Goal: Check status: Verify the current state of an ongoing process or item

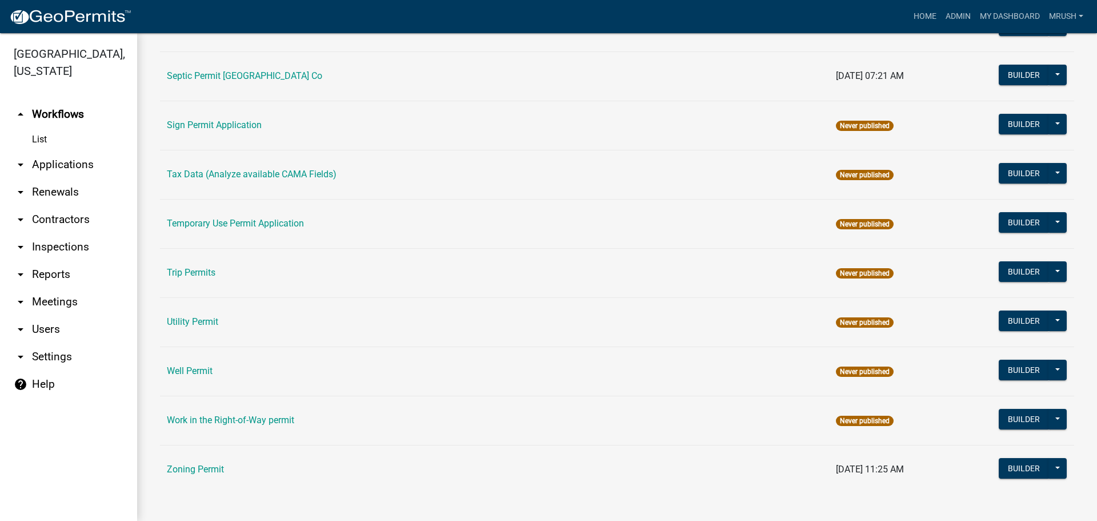
scroll to position [545, 0]
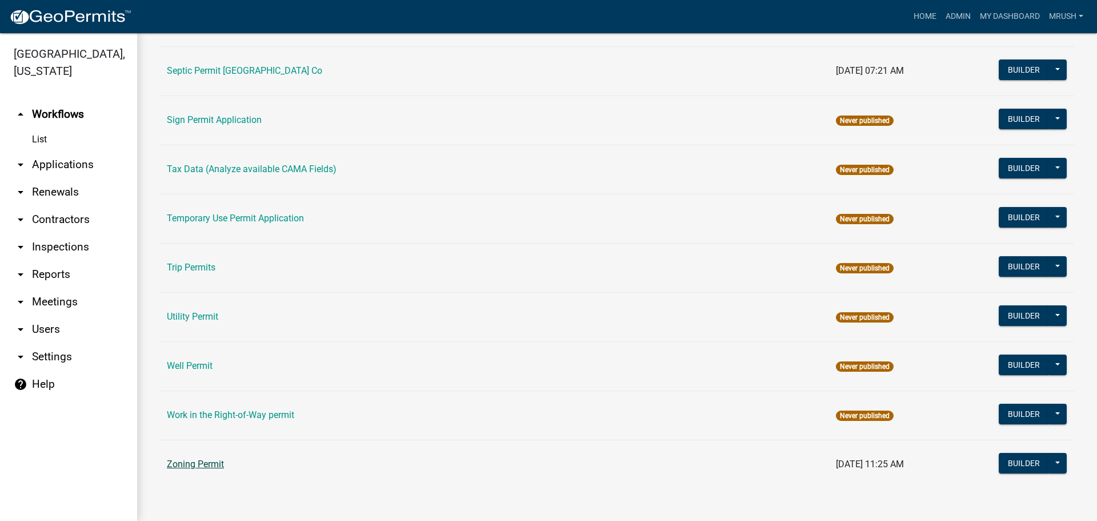
click at [201, 462] on link "Zoning Permit" at bounding box center [195, 463] width 57 height 11
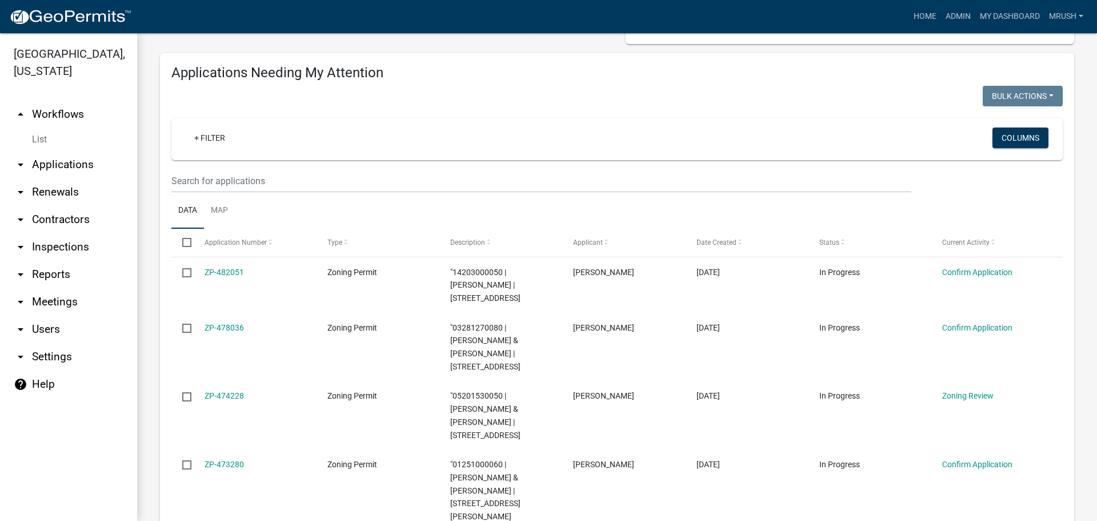
scroll to position [139, 0]
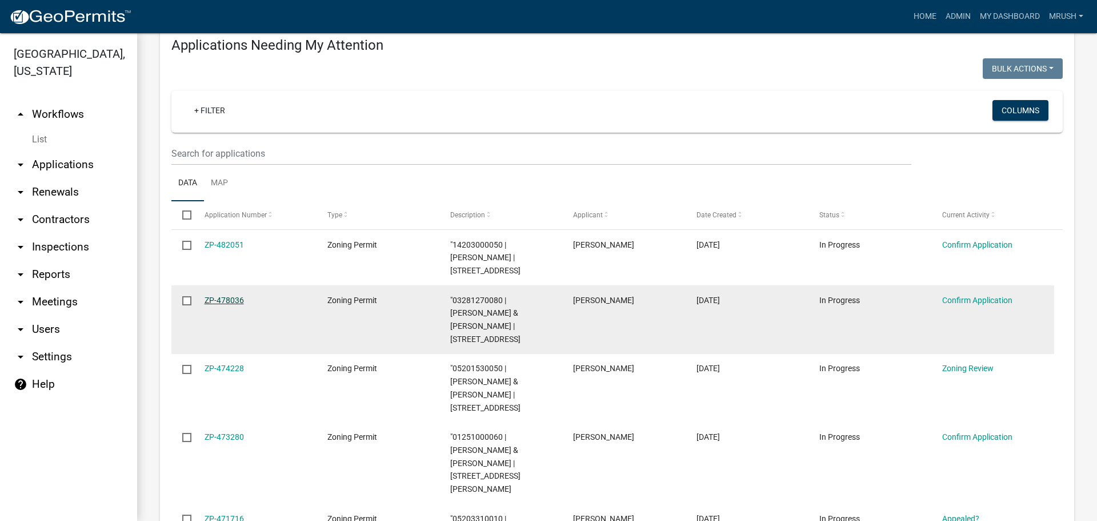
click at [234, 295] on link "ZP-478036" at bounding box center [224, 299] width 39 height 9
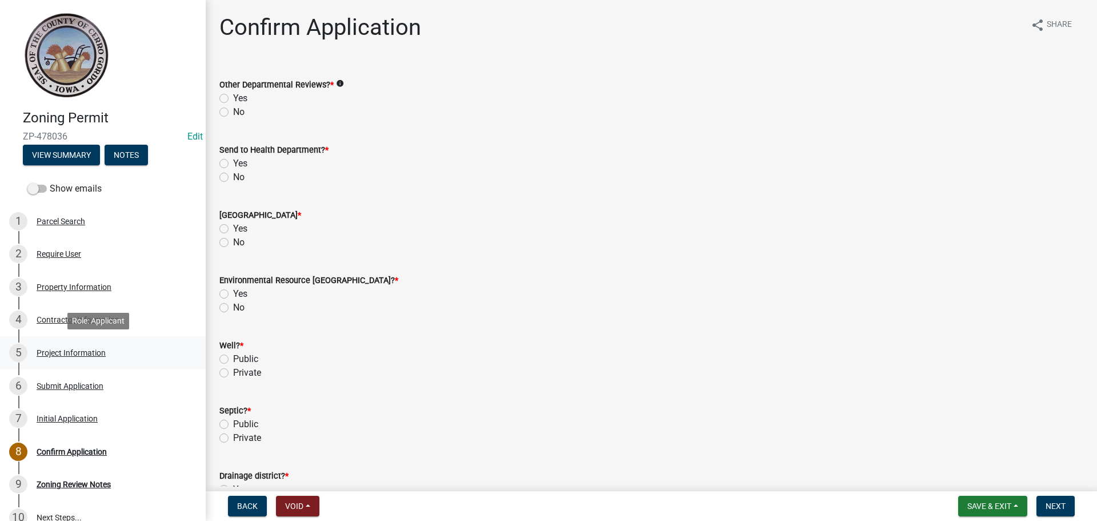
click at [71, 349] on div "Project Information" at bounding box center [71, 353] width 69 height 8
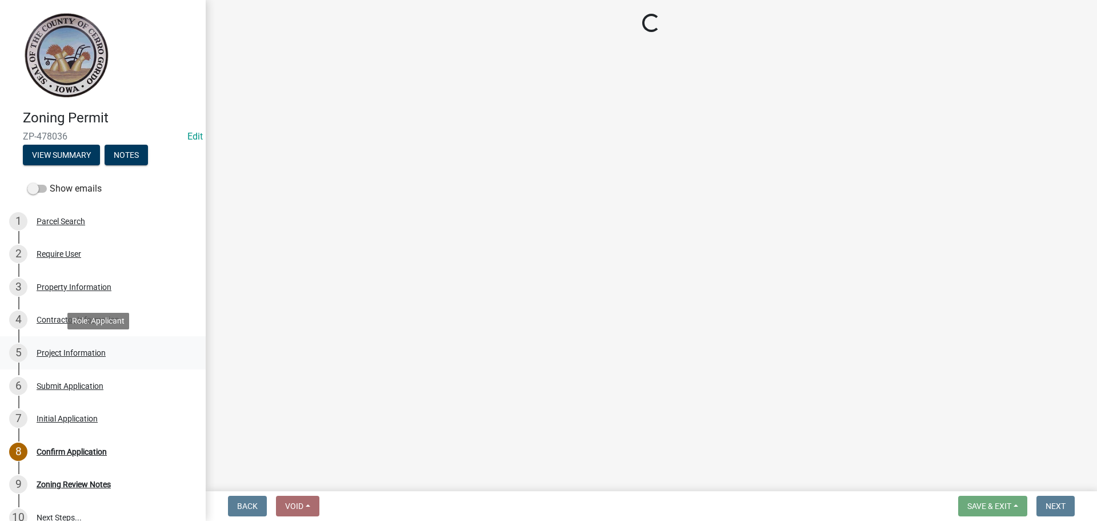
select select "c33da19a-5b3e-4f51-a669-d4d436de7689"
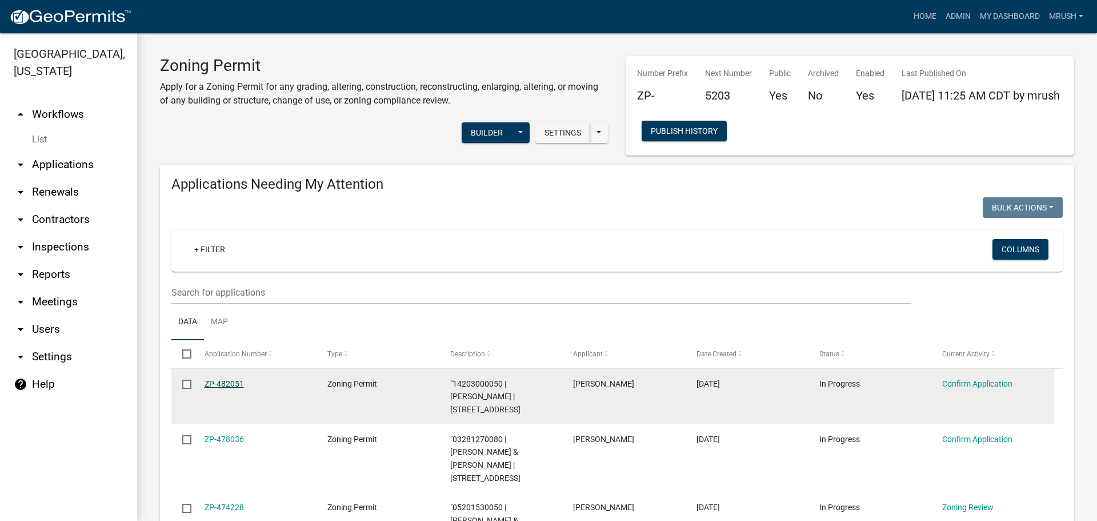
click at [234, 383] on link "ZP-482051" at bounding box center [224, 383] width 39 height 9
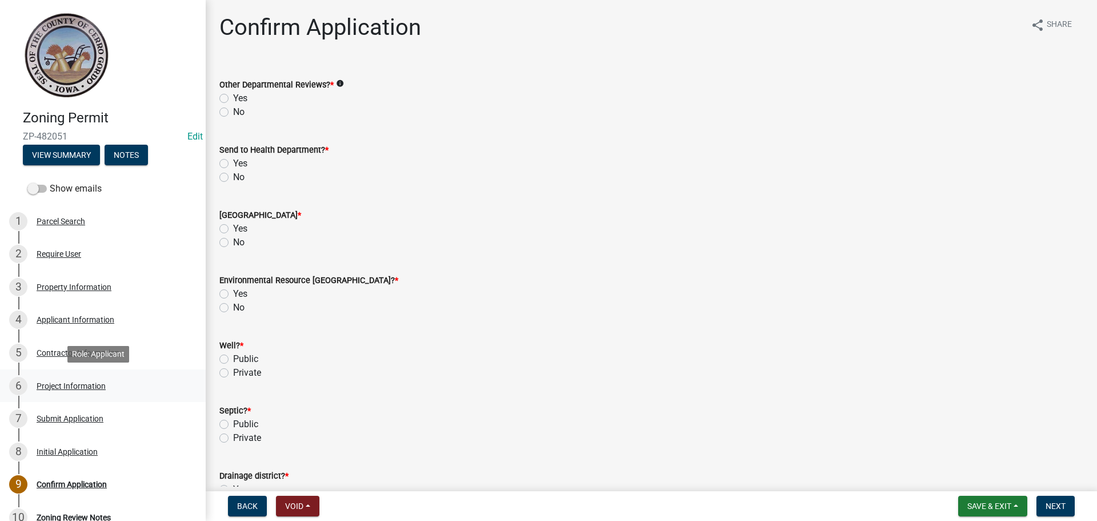
click at [70, 386] on div "Project Information" at bounding box center [71, 386] width 69 height 8
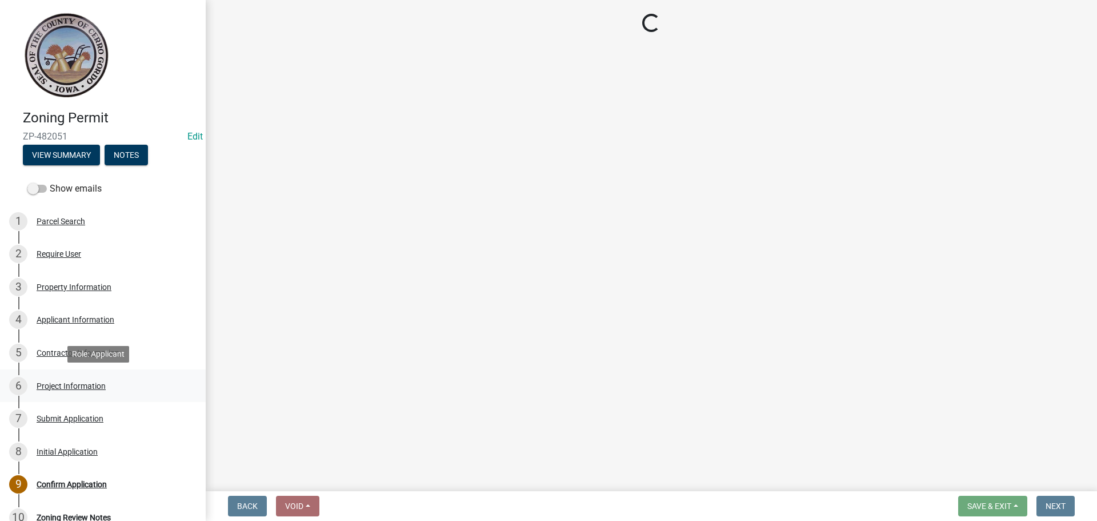
select select "c33da19a-5b3e-4f51-a669-d4d436de7689"
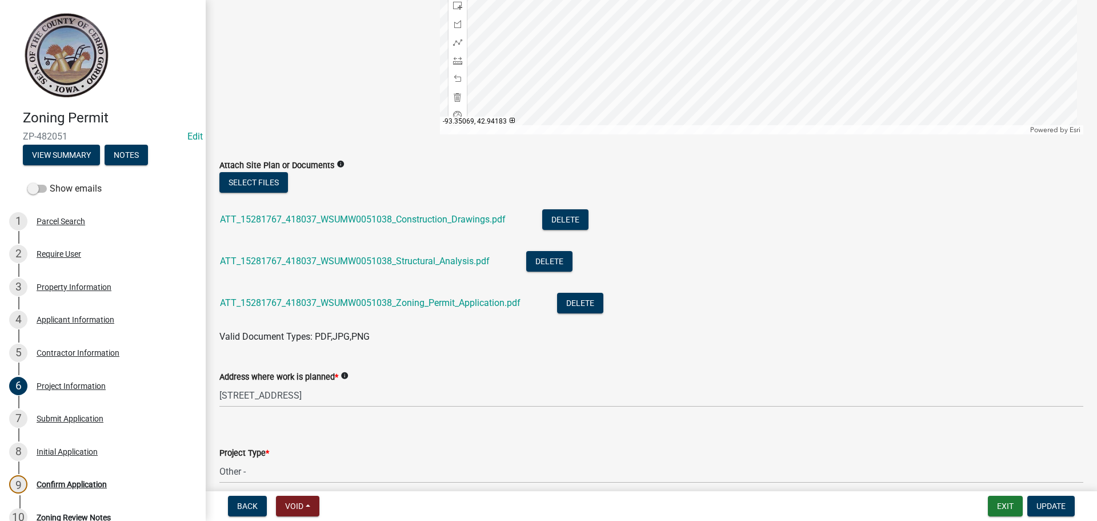
scroll to position [252, 0]
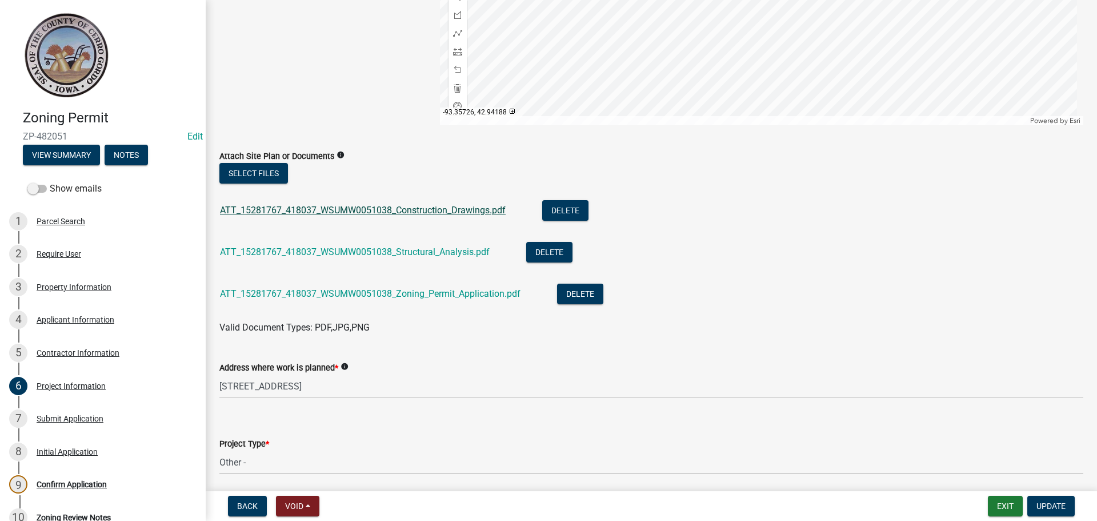
click at [339, 207] on link "ATT_15281767_418037_WSUMW0051038_Construction_Drawings.pdf" at bounding box center [363, 210] width 286 height 11
click at [391, 249] on link "ATT_15281767_418037_WSUMW0051038_Structural_Analysis.pdf" at bounding box center [355, 251] width 270 height 11
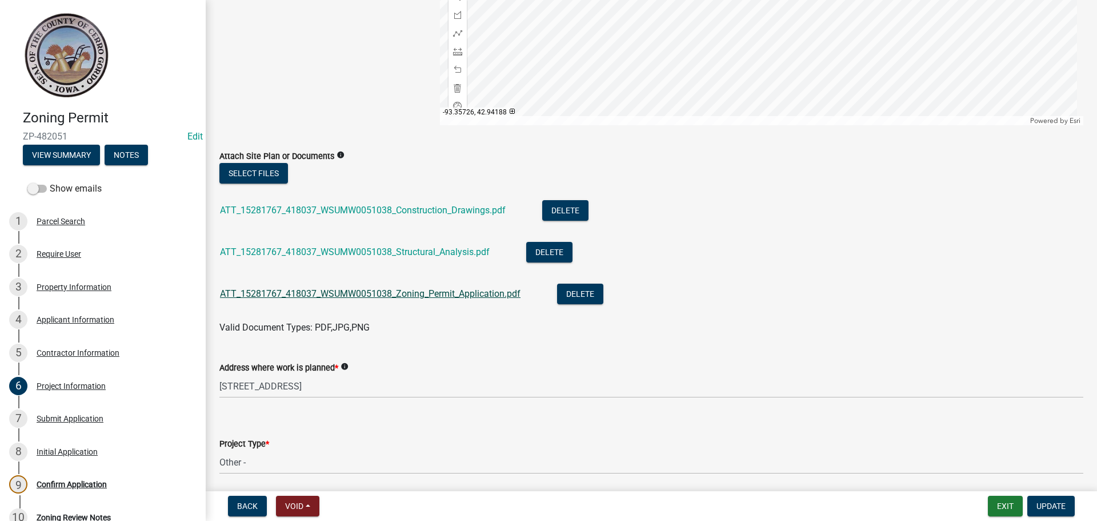
click at [347, 295] on link "ATT_15281767_418037_WSUMW0051038_Zoning_Permit_Application.pdf" at bounding box center [370, 293] width 301 height 11
